Goal: Browse casually

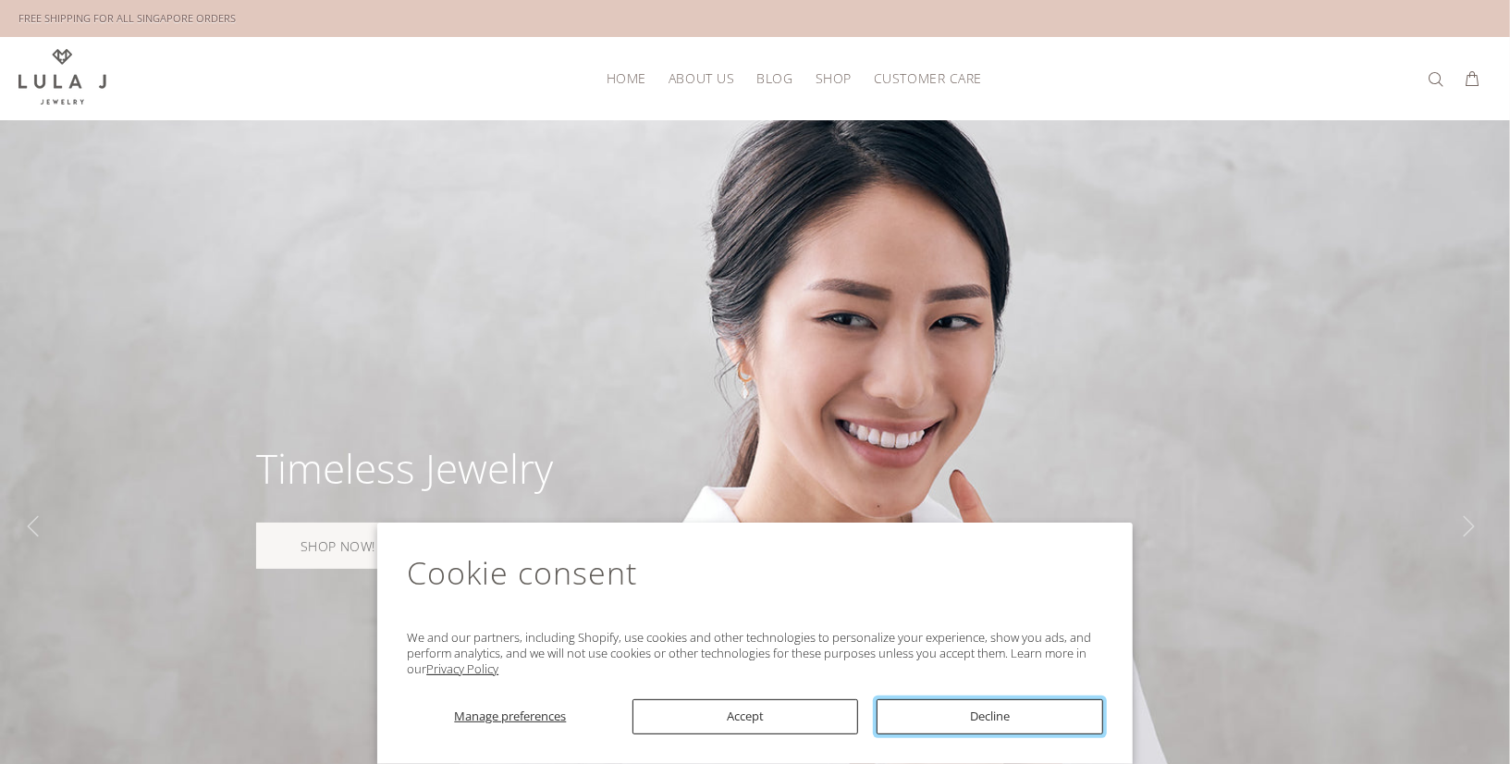
click at [958, 718] on button "Decline" at bounding box center [990, 716] width 227 height 35
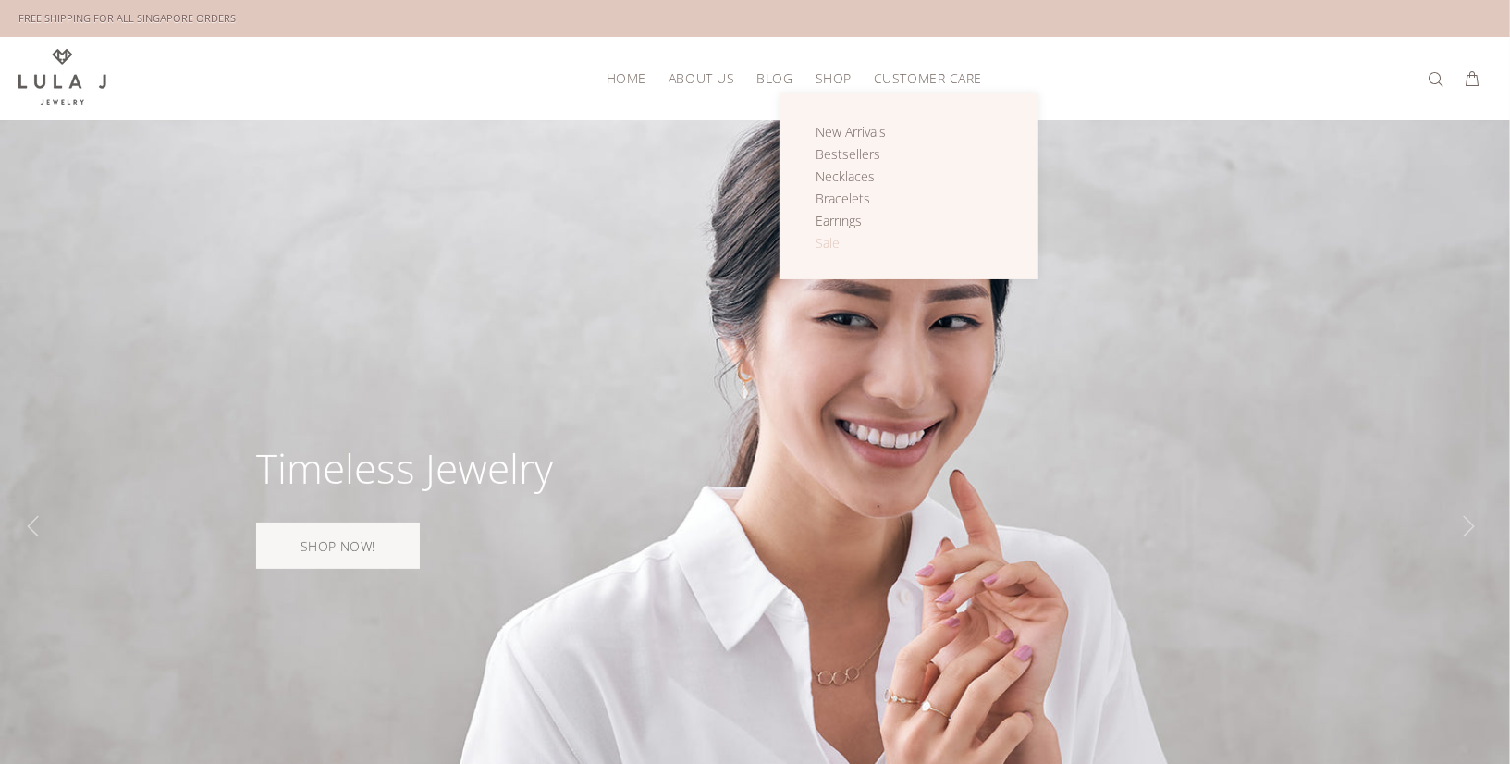
click at [826, 243] on span "Sale" at bounding box center [828, 243] width 24 height 18
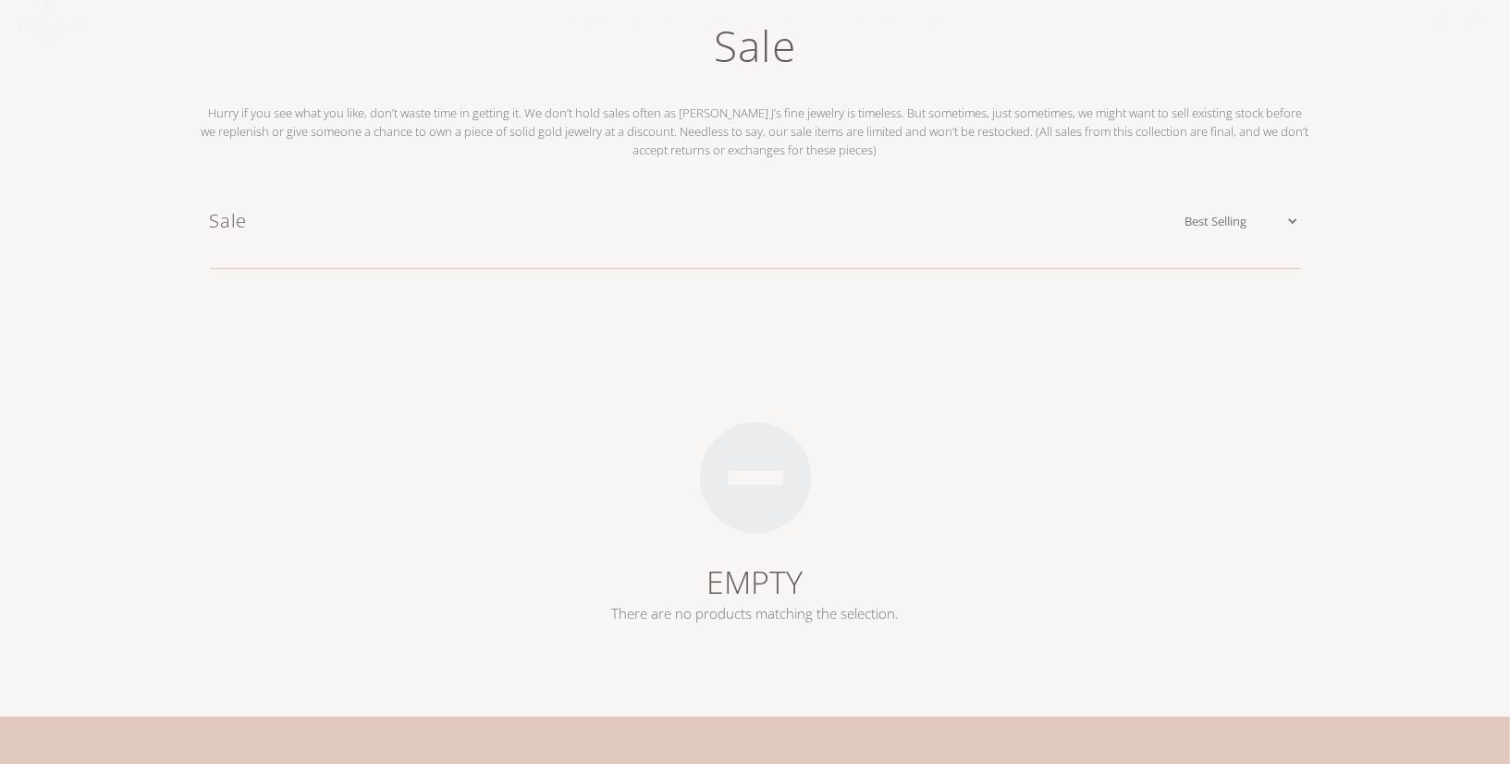
scroll to position [205, 0]
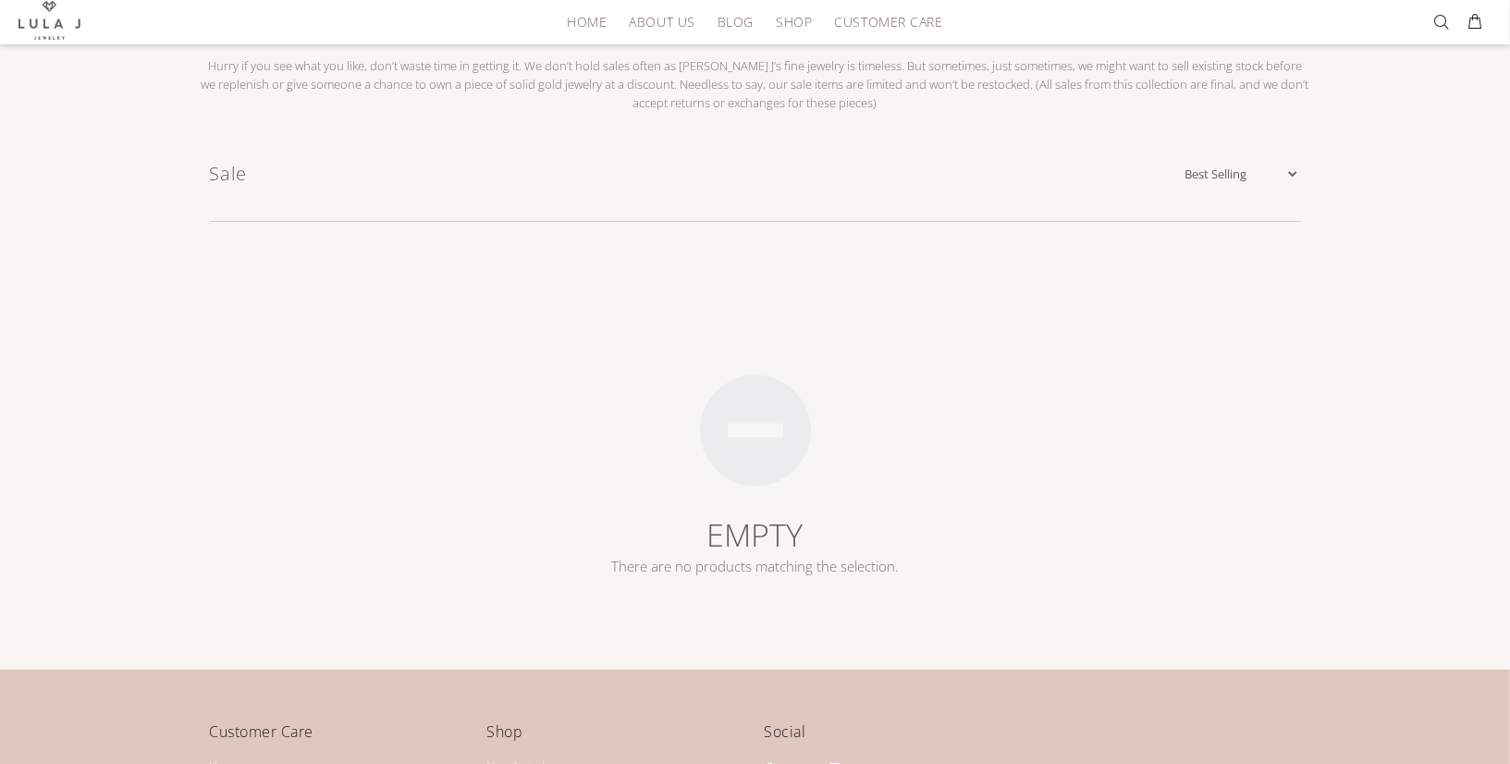
click at [1293, 165] on select "Featured Name Ascending Name Descending Date Ascending Date Descending Price As…" at bounding box center [1241, 174] width 118 height 18
click at [1182, 165] on select "Featured Name Ascending Name Descending Date Ascending Date Descending Price As…" at bounding box center [1241, 174] width 118 height 18
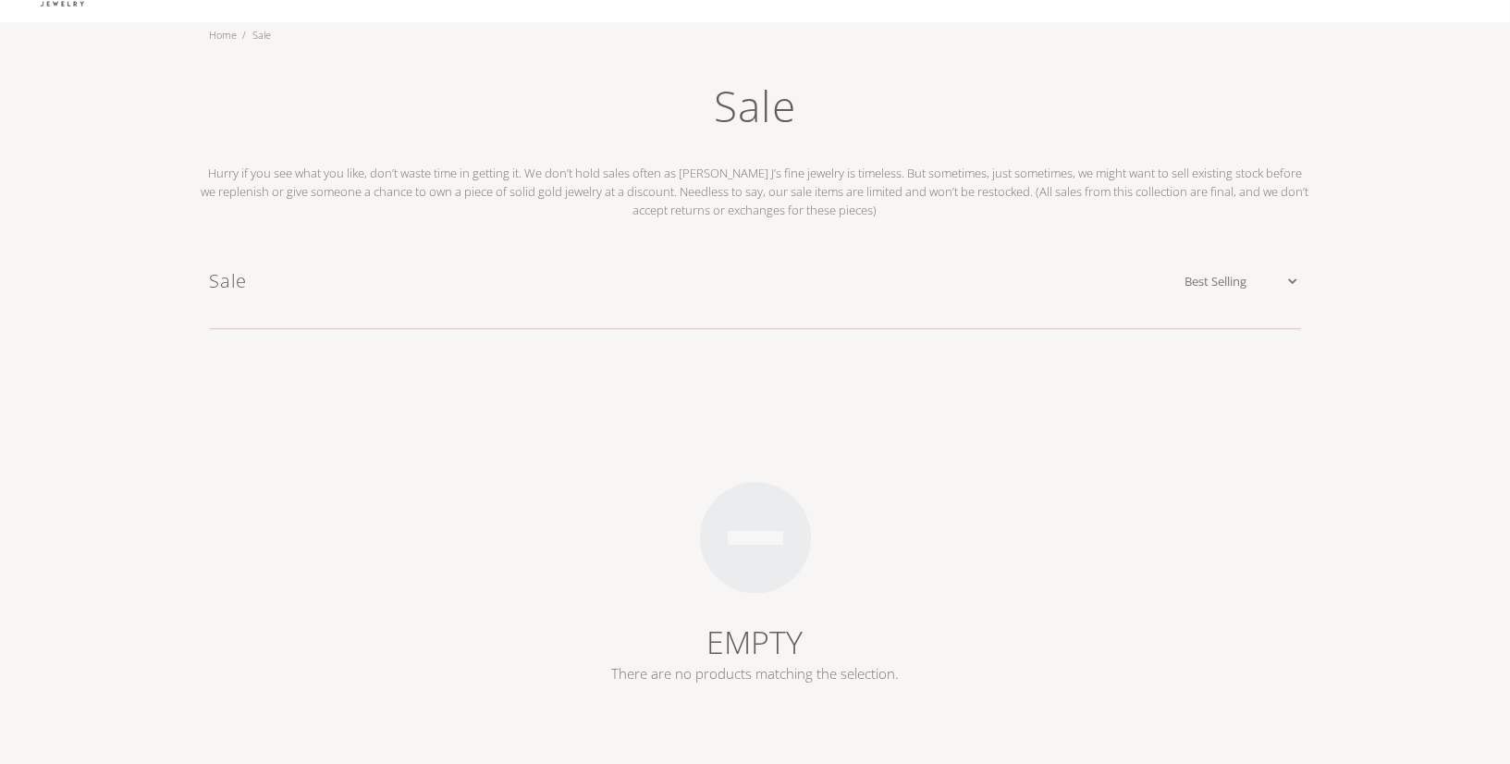
scroll to position [0, 0]
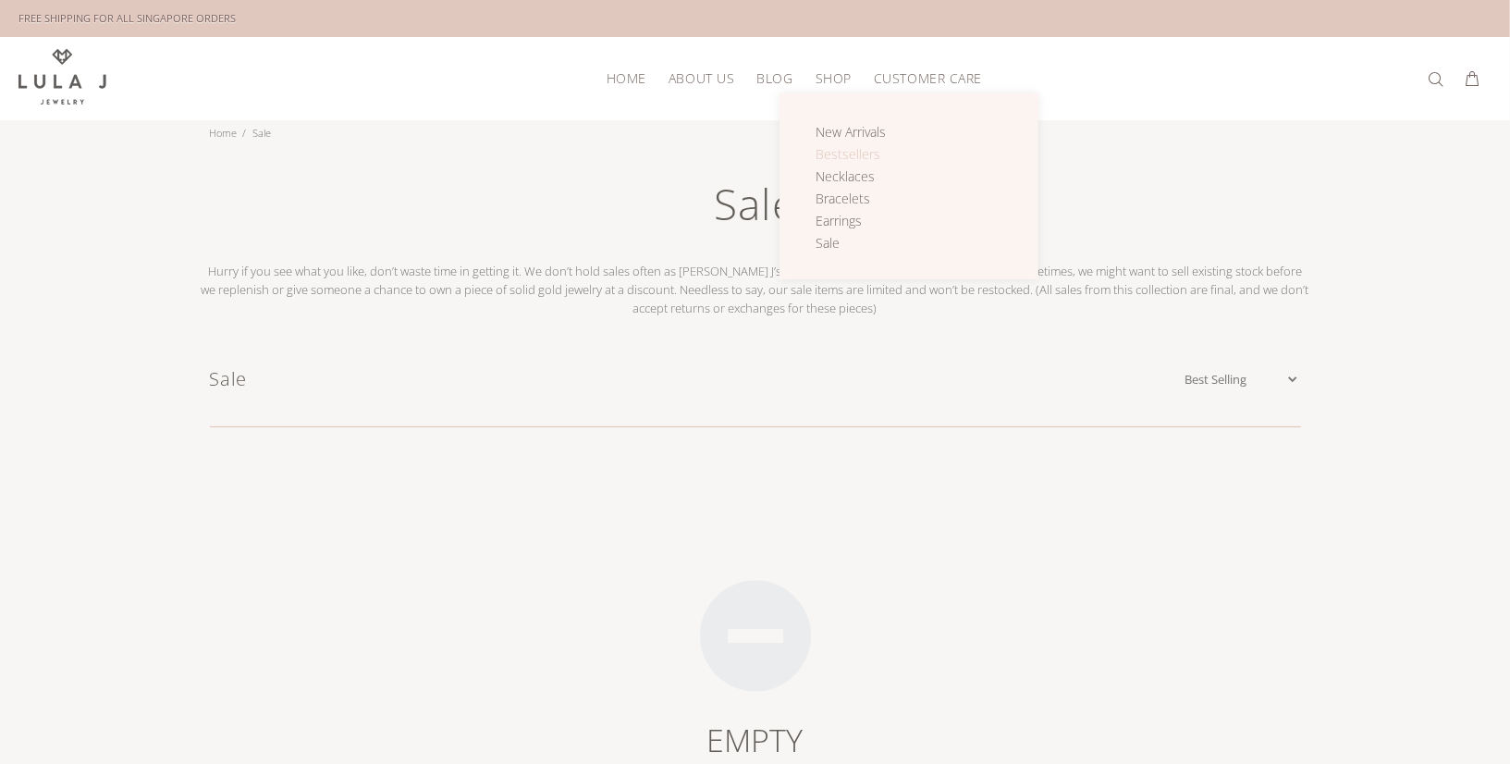
click at [842, 152] on span "Bestsellers" at bounding box center [848, 154] width 65 height 18
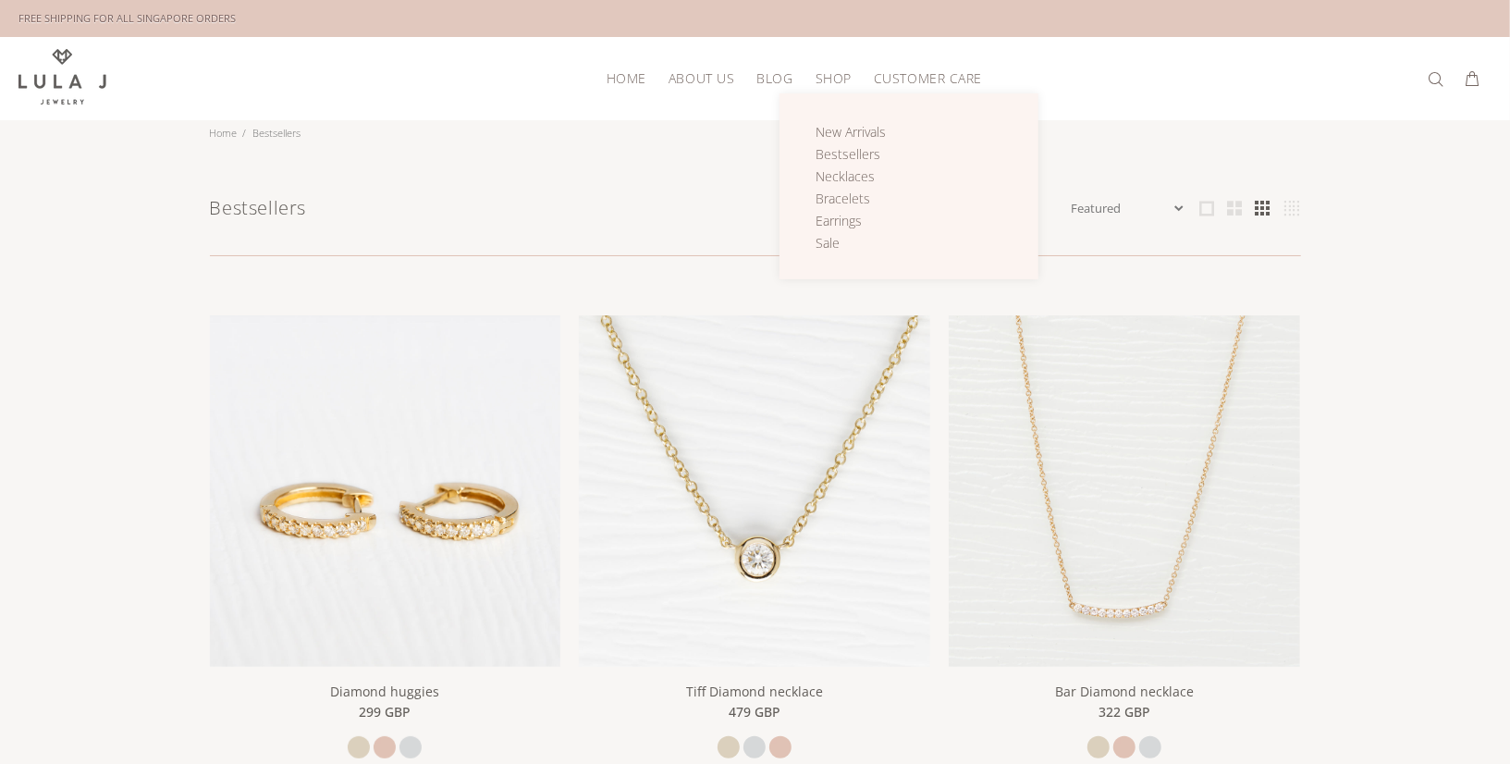
click at [810, 233] on div "New Arrivals Bestsellers Necklaces Bracelets Earrings Sale" at bounding box center [924, 189] width 237 height 130
click at [824, 241] on span "Sale" at bounding box center [828, 243] width 24 height 18
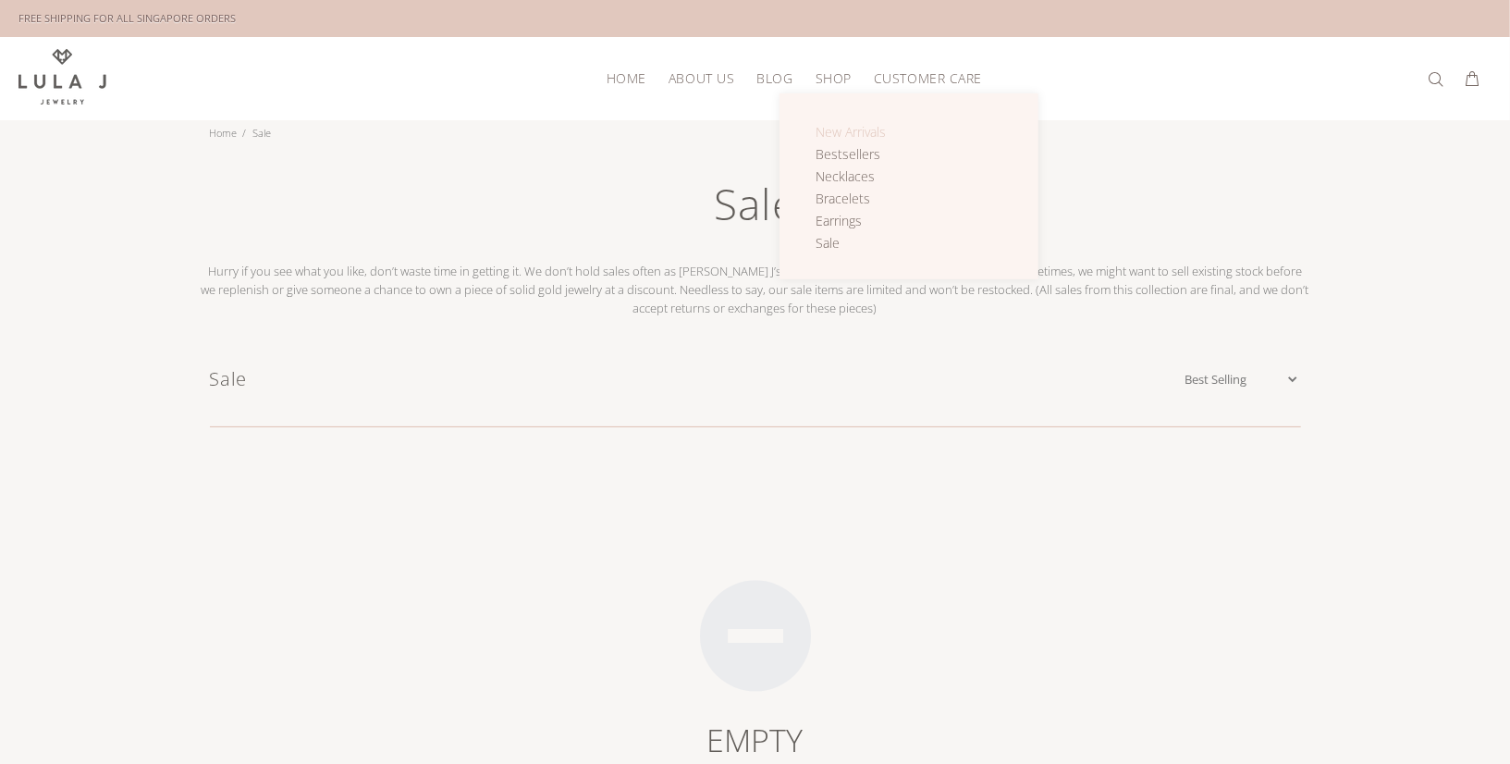
click at [838, 126] on span "New Arrivals" at bounding box center [851, 132] width 70 height 18
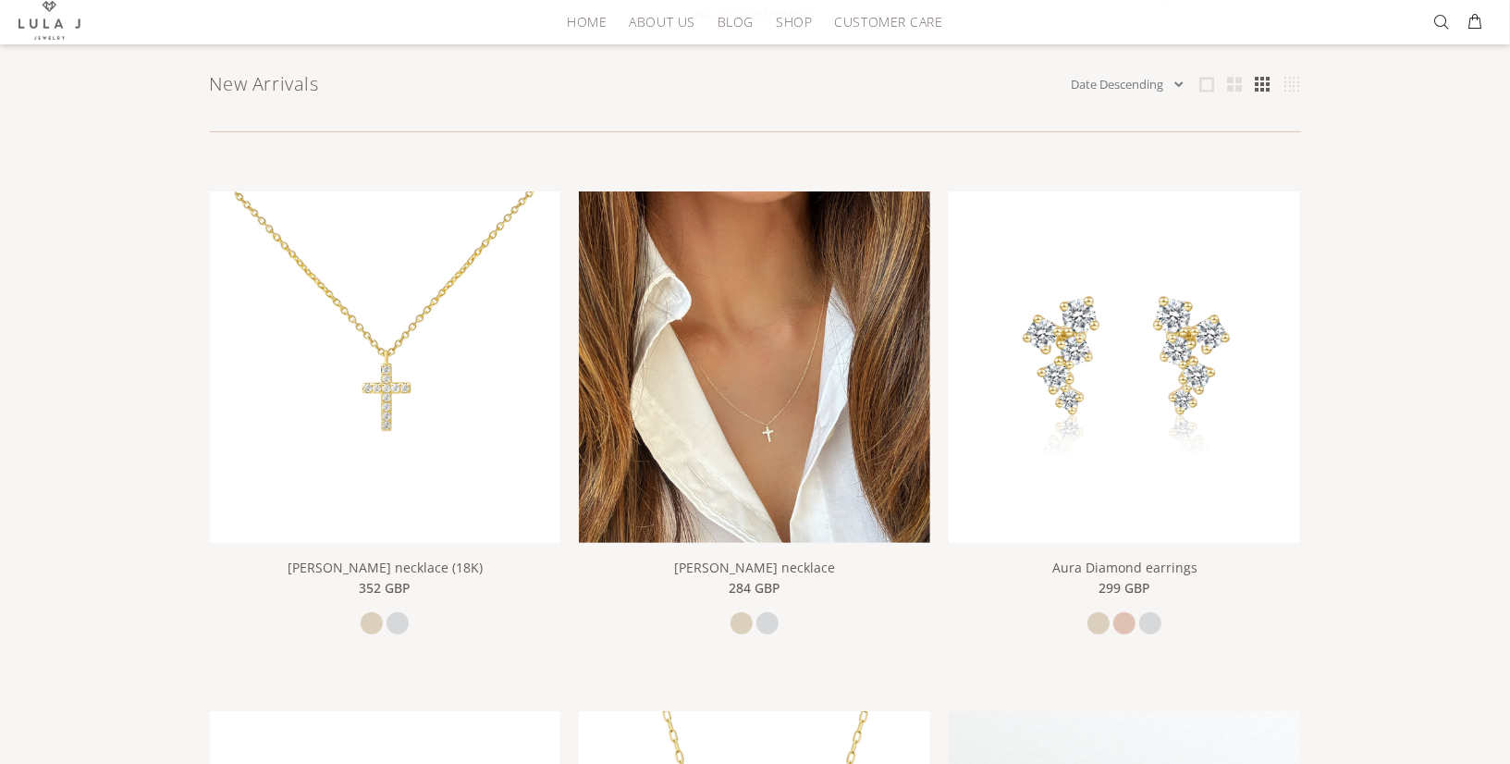
scroll to position [264, 0]
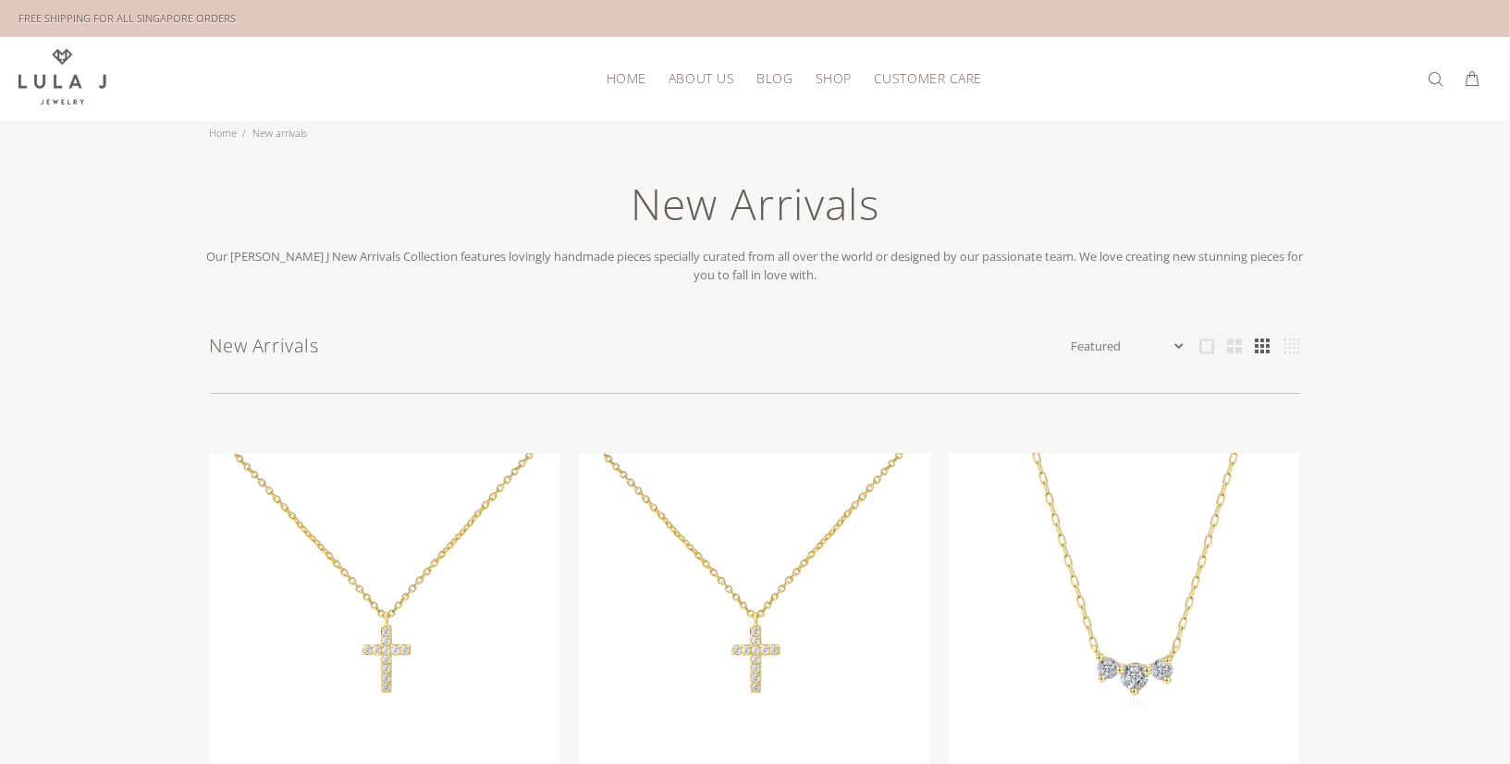
click at [620, 80] on span "HOME" at bounding box center [627, 78] width 40 height 14
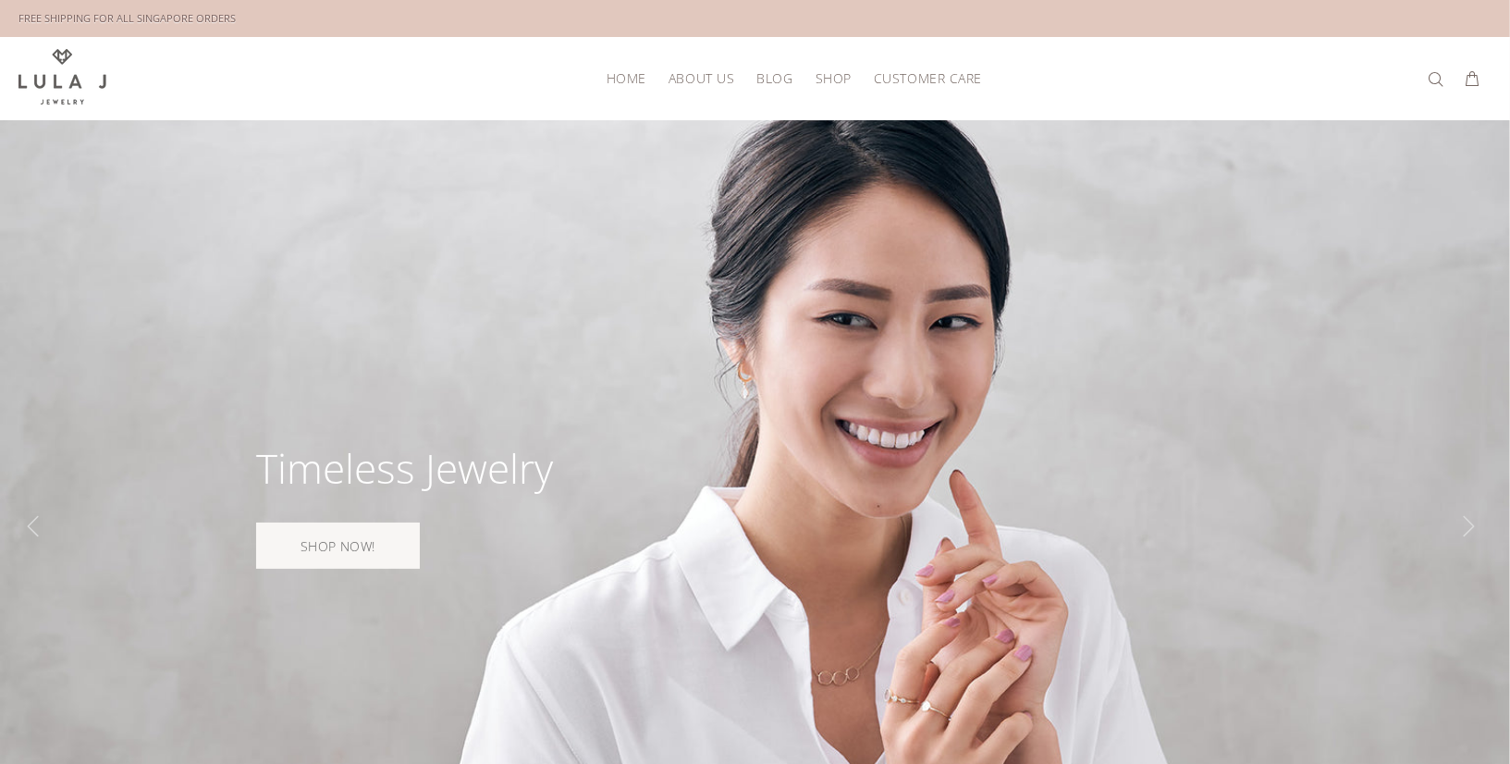
click at [626, 76] on span "HOME" at bounding box center [627, 78] width 40 height 14
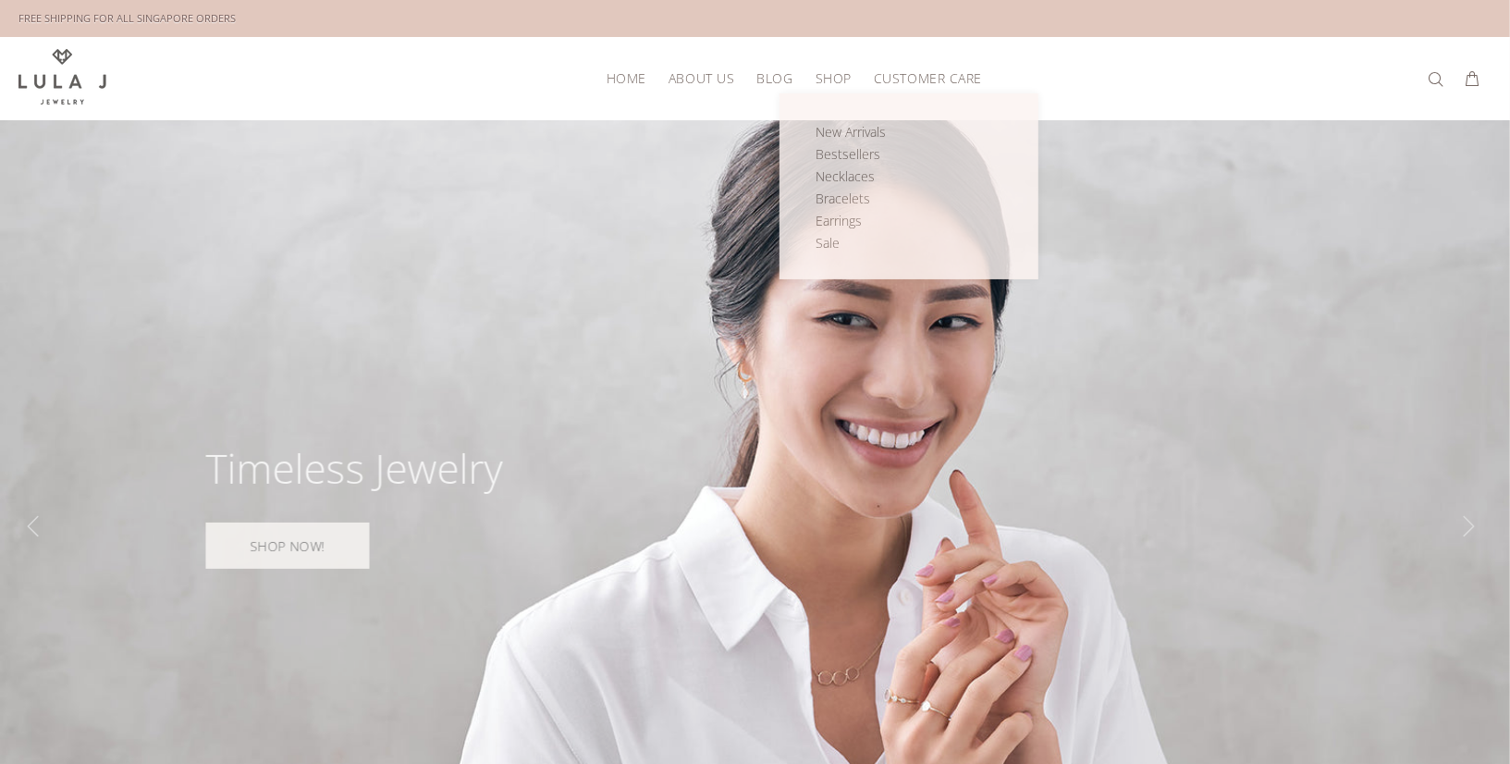
click at [836, 76] on span "Shop" at bounding box center [834, 78] width 36 height 14
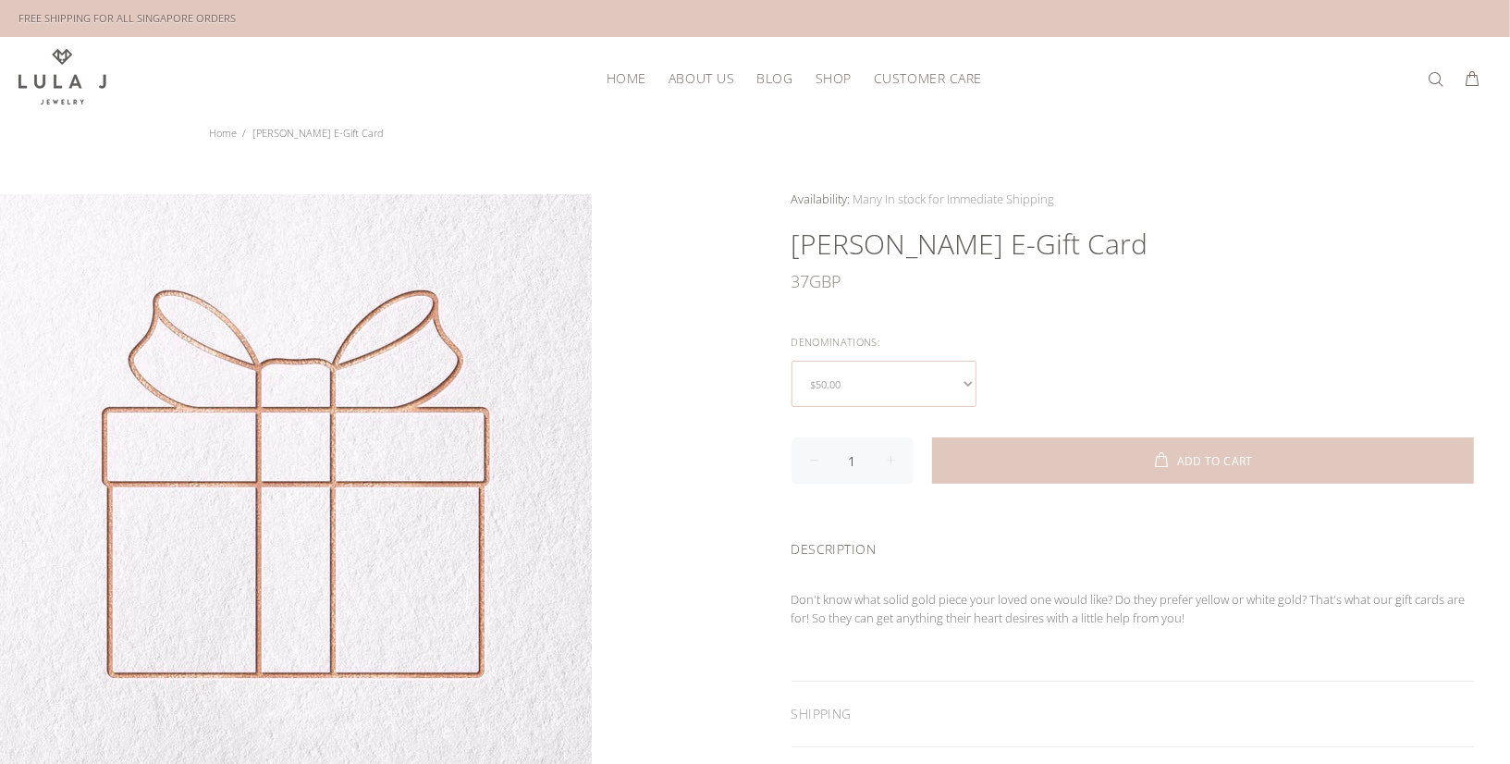
click at [963, 376] on select "$50.00 $100.00 $150.00 $200.00 $250.00 $300.00 $400.00 $500.00 $800.00 $1000.00…" at bounding box center [884, 384] width 185 height 46
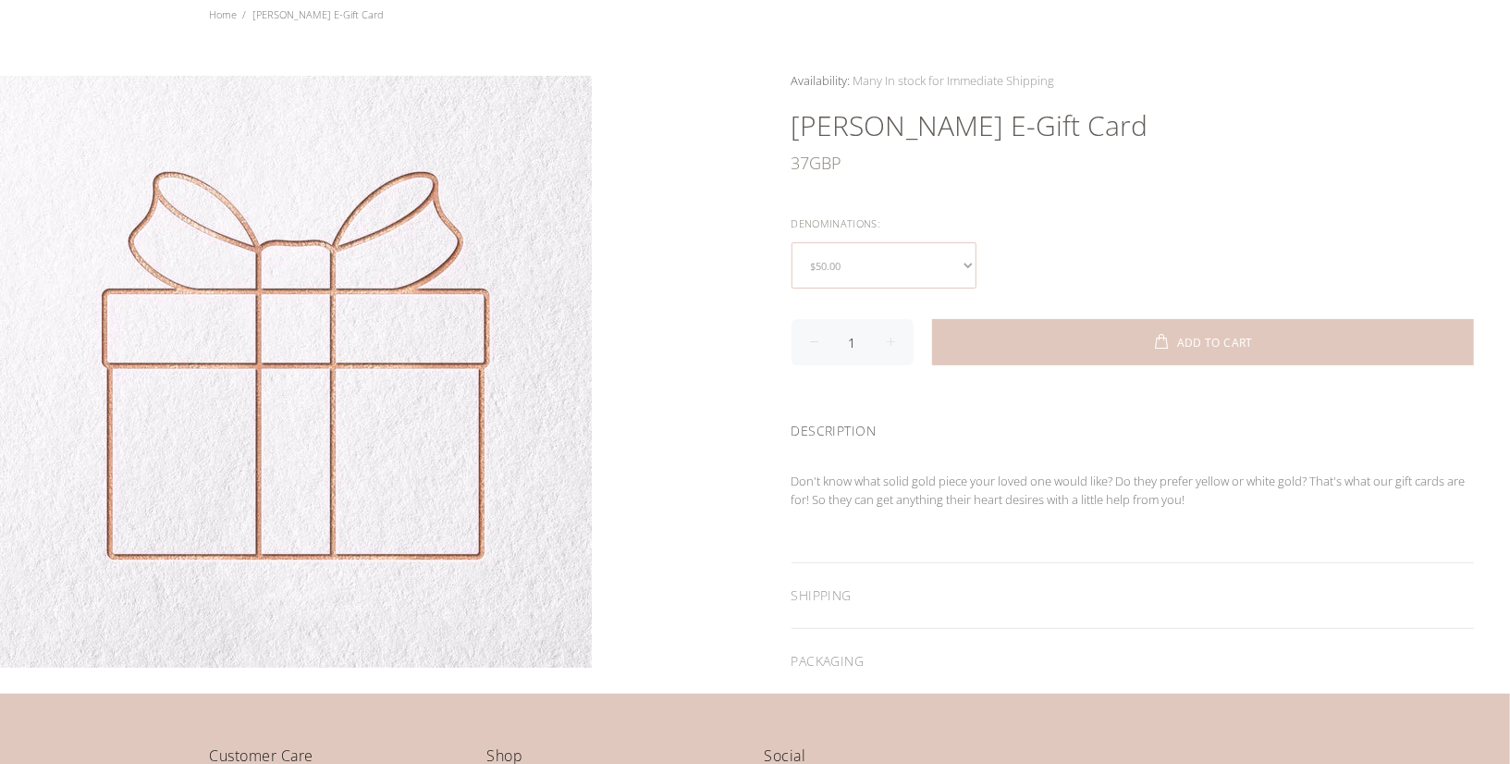
scroll to position [149, 0]
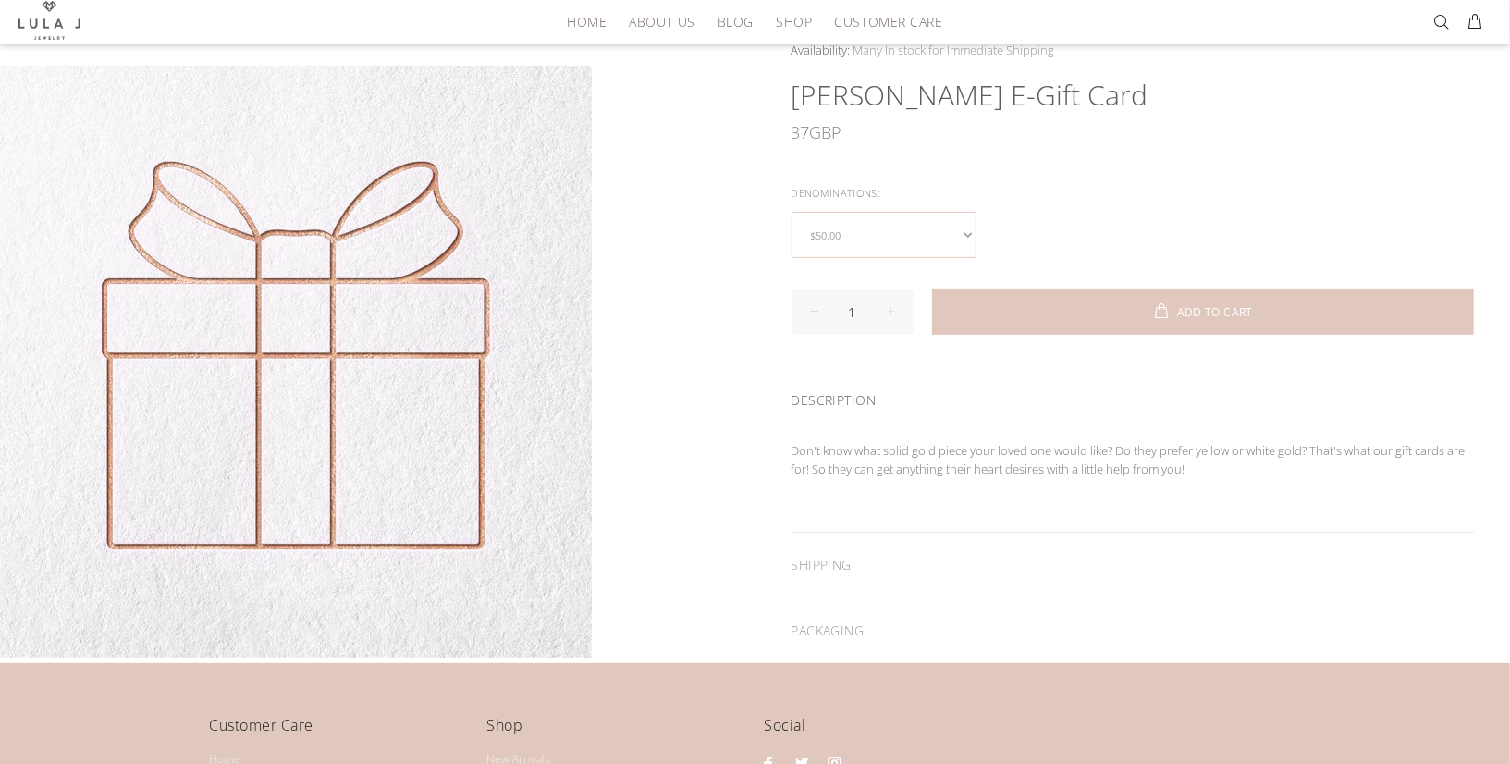
click at [968, 236] on select "$50.00 $100.00 $150.00 $200.00 $250.00 $300.00 $400.00 $500.00 $800.00 $1000.00…" at bounding box center [884, 235] width 185 height 46
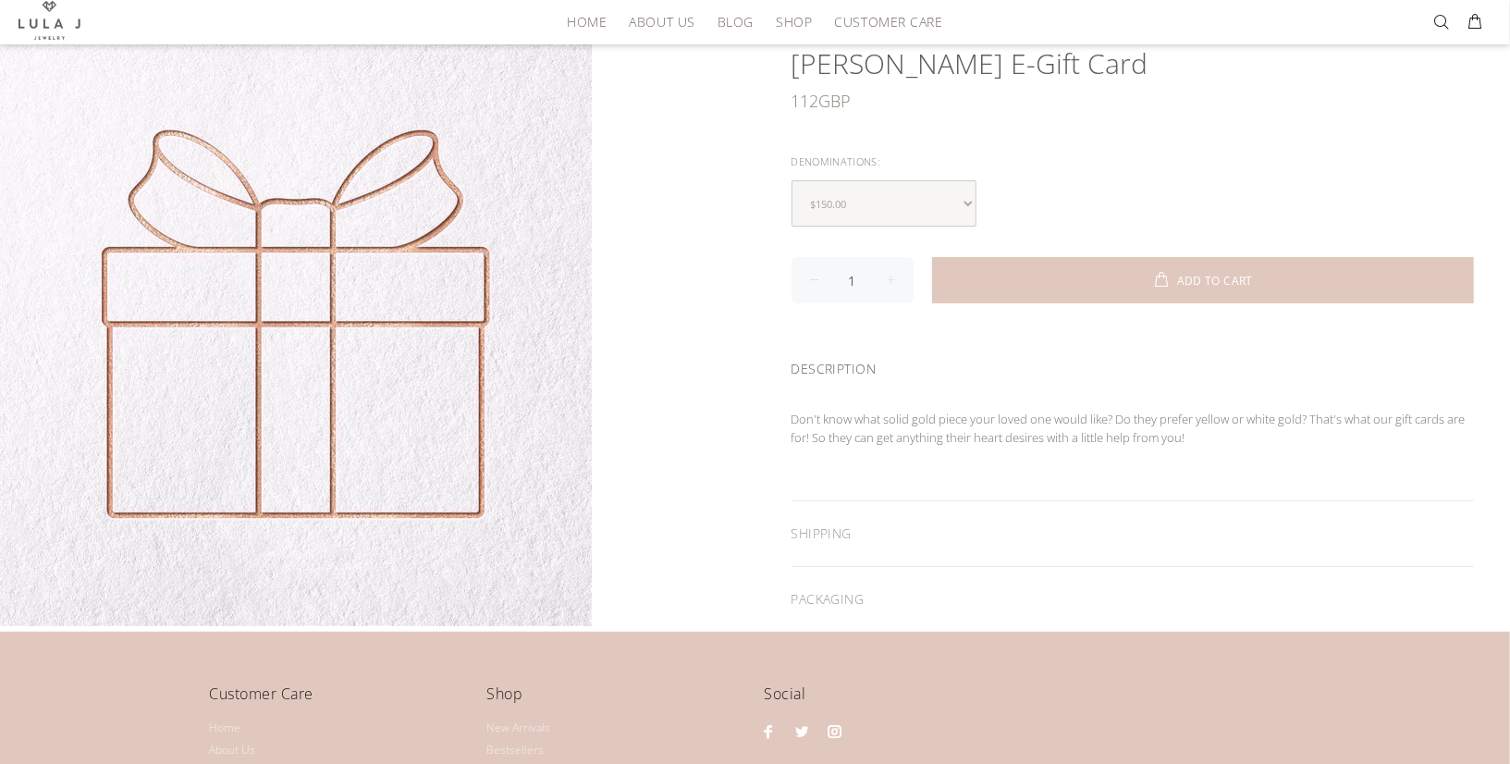
scroll to position [155, 0]
